Goal: Obtain resource: Download file/media

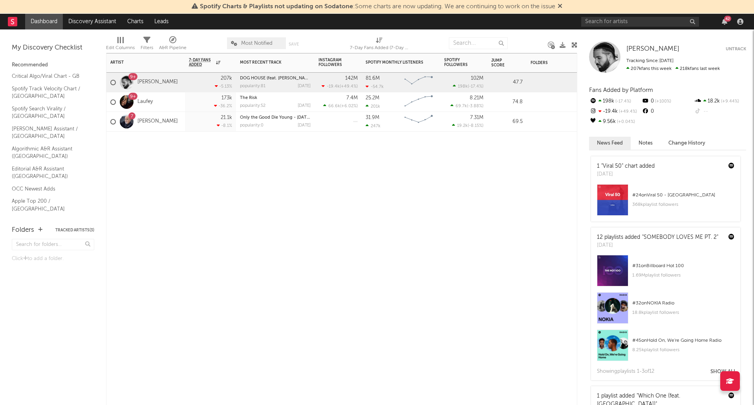
click at [304, 170] on div "Artist Notifications 7-Day Fans Added WoW % Change Most Recent Track Popularity…" at bounding box center [341, 229] width 471 height 352
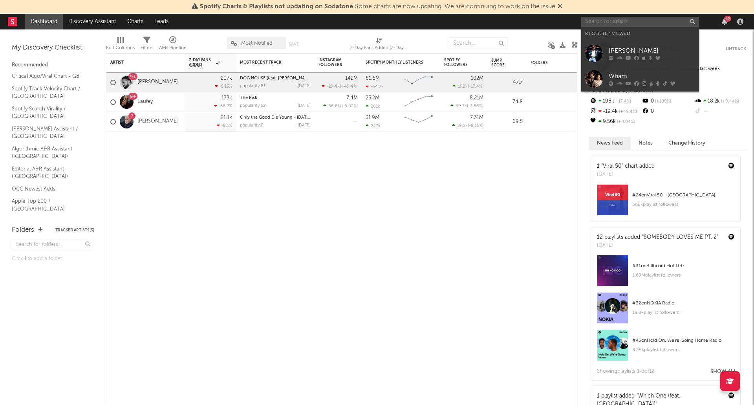
click at [641, 18] on input "text" at bounding box center [640, 22] width 118 height 10
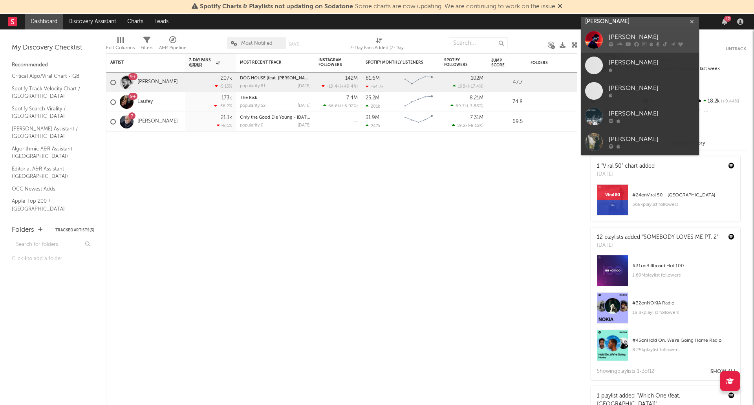
type input "[PERSON_NAME]"
click at [651, 28] on link "[PERSON_NAME]" at bounding box center [640, 40] width 118 height 26
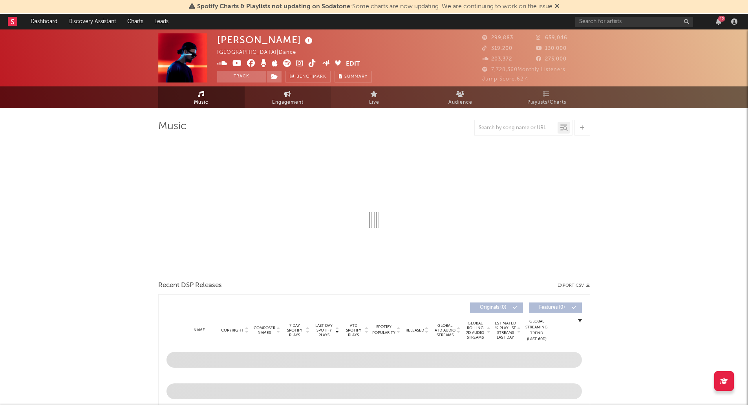
select select "6m"
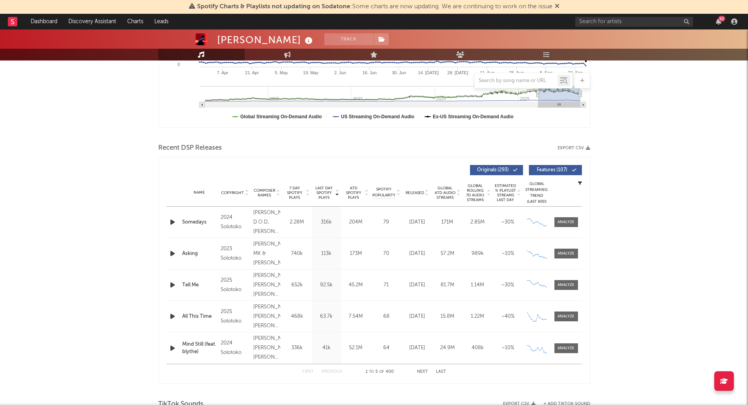
scroll to position [196, 0]
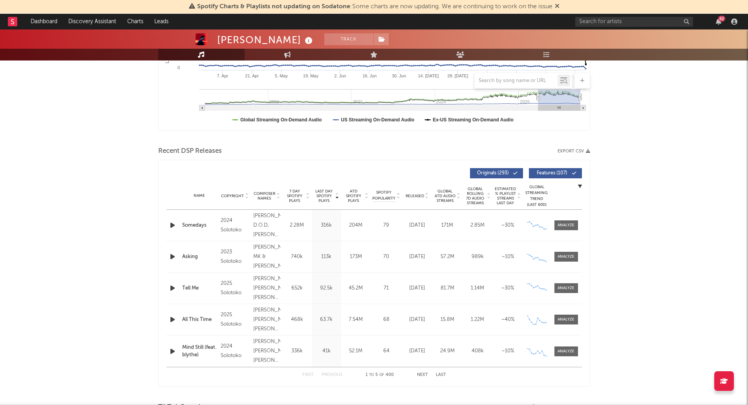
click at [589, 151] on icon "button" at bounding box center [588, 151] width 4 height 4
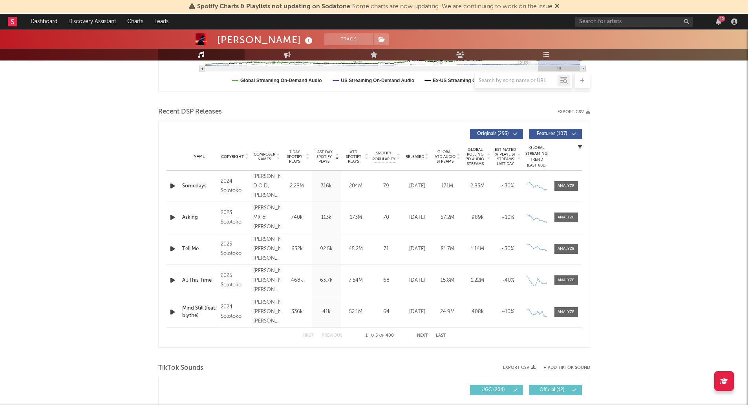
click at [23, 218] on div "[PERSON_NAME] Track [GEOGRAPHIC_DATA] | Dance Edit Track Benchmark Summary 299,…" at bounding box center [374, 387] width 748 height 1186
